Goal: Information Seeking & Learning: Learn about a topic

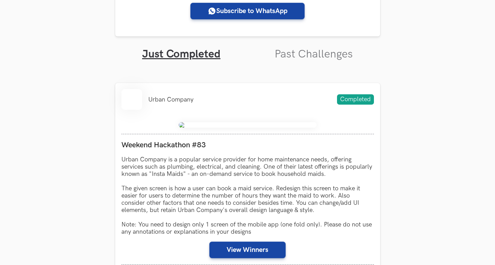
scroll to position [302, 0]
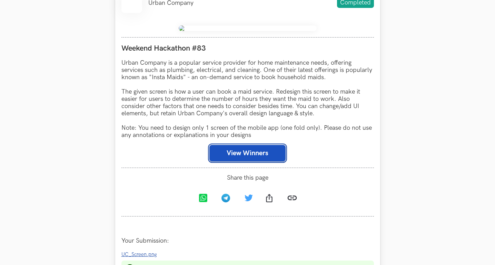
click at [246, 158] on button "View Winners" at bounding box center [247, 153] width 76 height 17
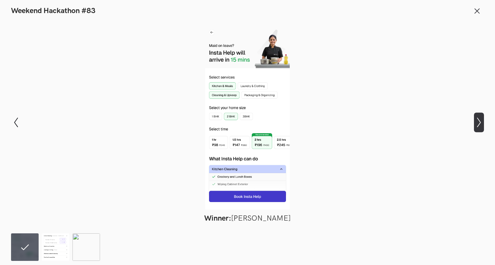
click at [481, 124] on icon "Show next slide" at bounding box center [479, 123] width 10 height 10
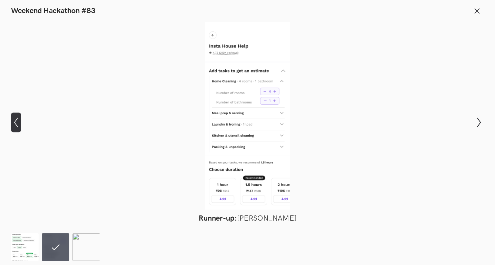
click at [20, 118] on icon "Show previous slide" at bounding box center [16, 123] width 10 height 10
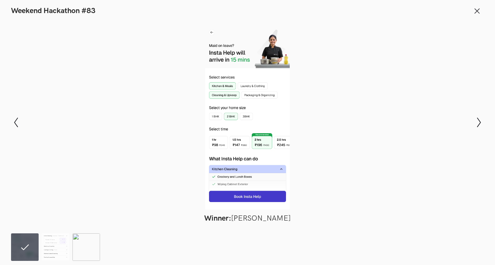
click at [90, 248] on img at bounding box center [86, 248] width 28 height 28
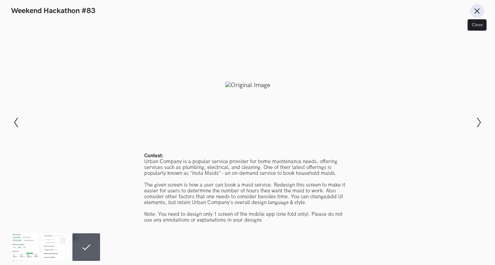
click at [477, 11] on line at bounding box center [477, 11] width 4 height 4
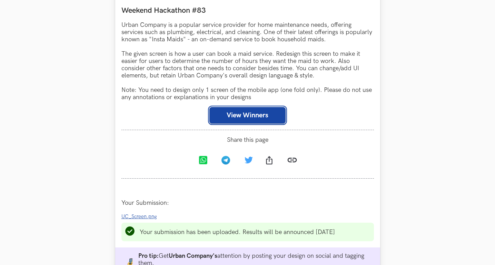
scroll to position [388, 0]
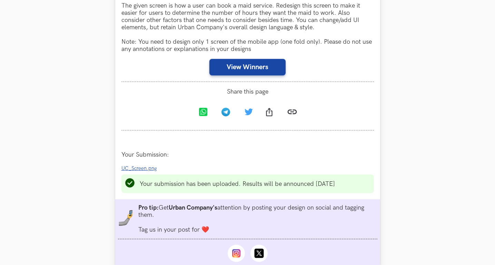
click at [148, 171] on span "UC_Screen.png" at bounding box center [139, 169] width 36 height 6
